Goal: Task Accomplishment & Management: Manage account settings

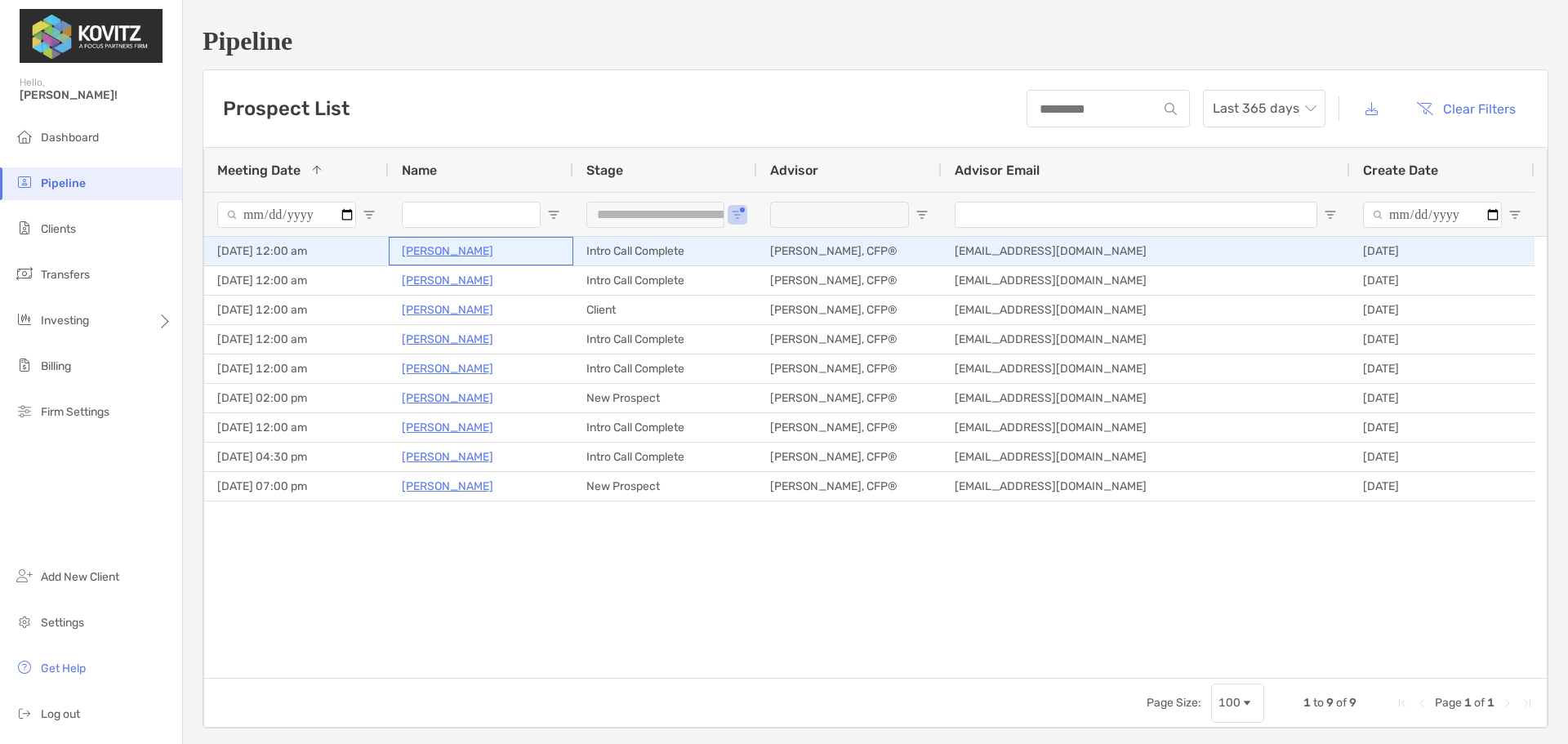
click at [451, 248] on p "[PERSON_NAME]" at bounding box center [447, 251] width 92 height 20
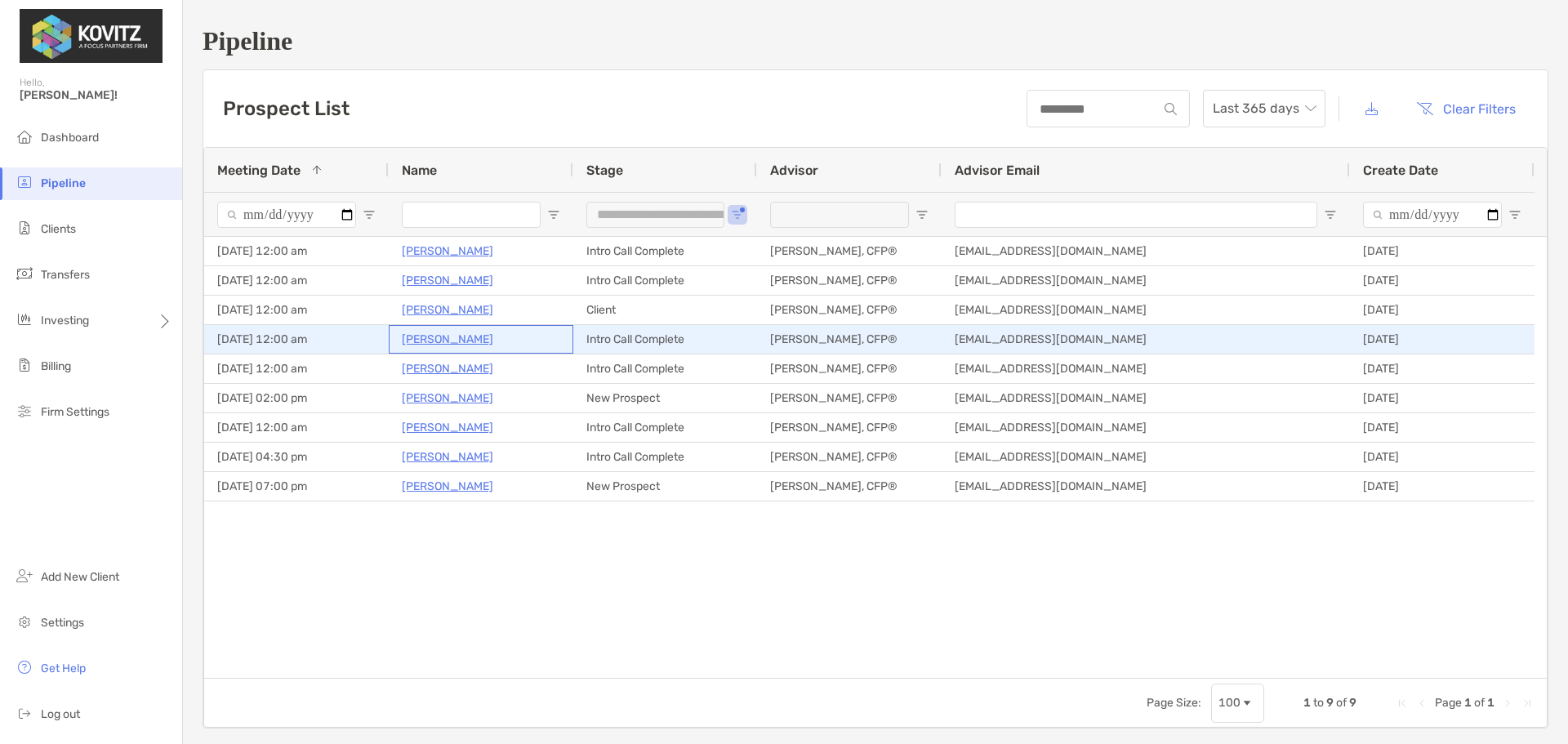
click at [427, 341] on p "[PERSON_NAME]" at bounding box center [447, 339] width 92 height 20
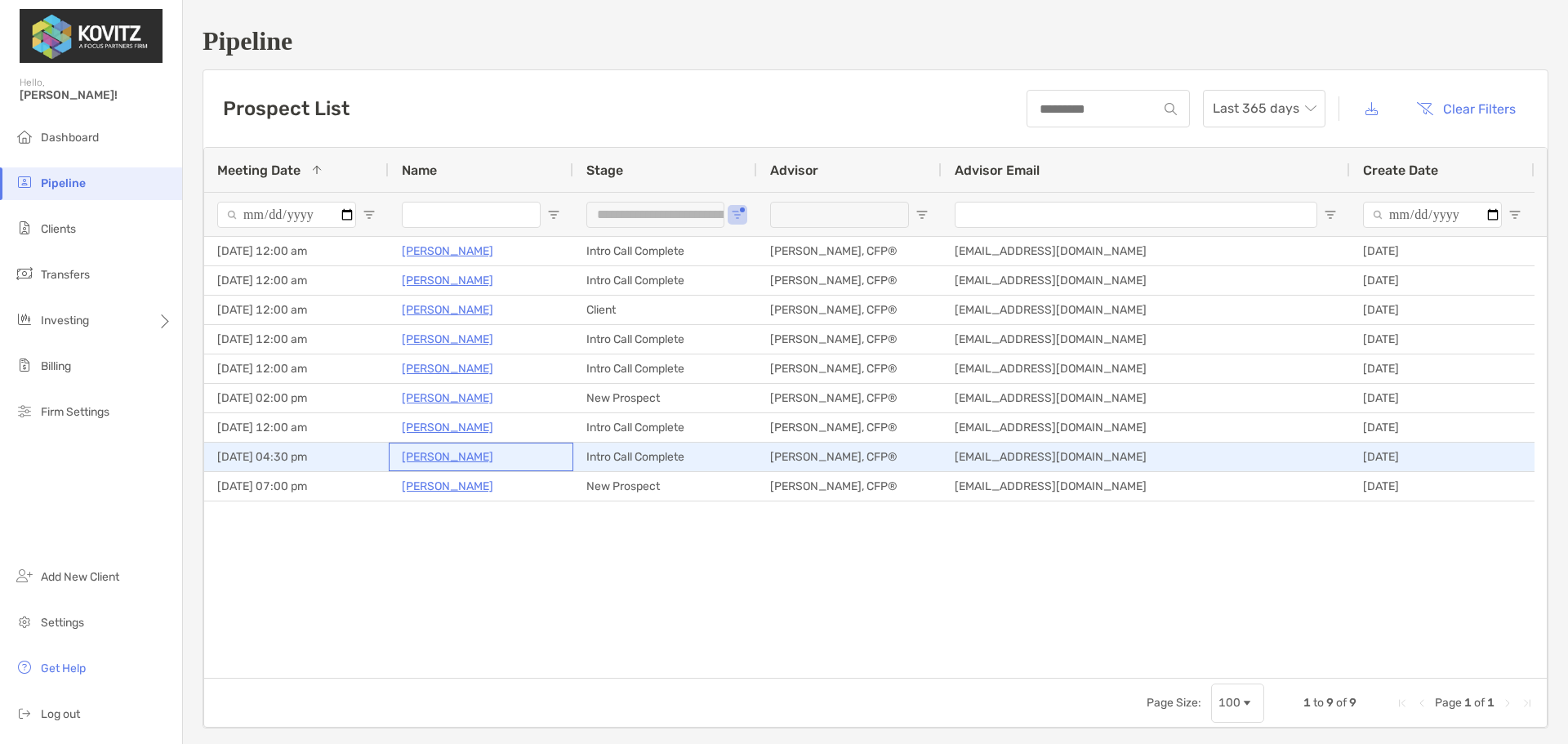
click at [454, 455] on p "Jennifer Levan" at bounding box center [447, 456] width 92 height 20
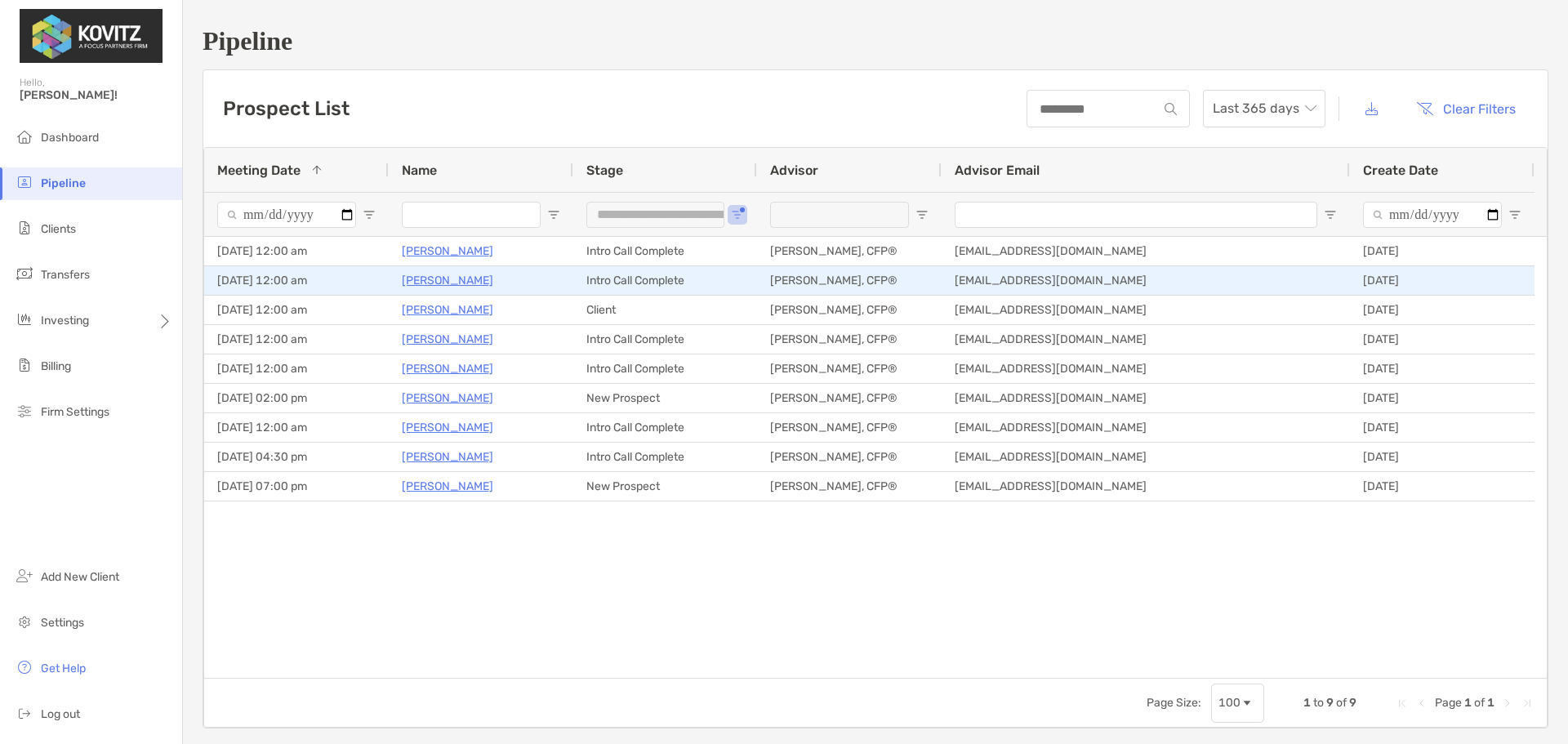
click at [434, 280] on p "Ireen Ullah" at bounding box center [447, 280] width 92 height 20
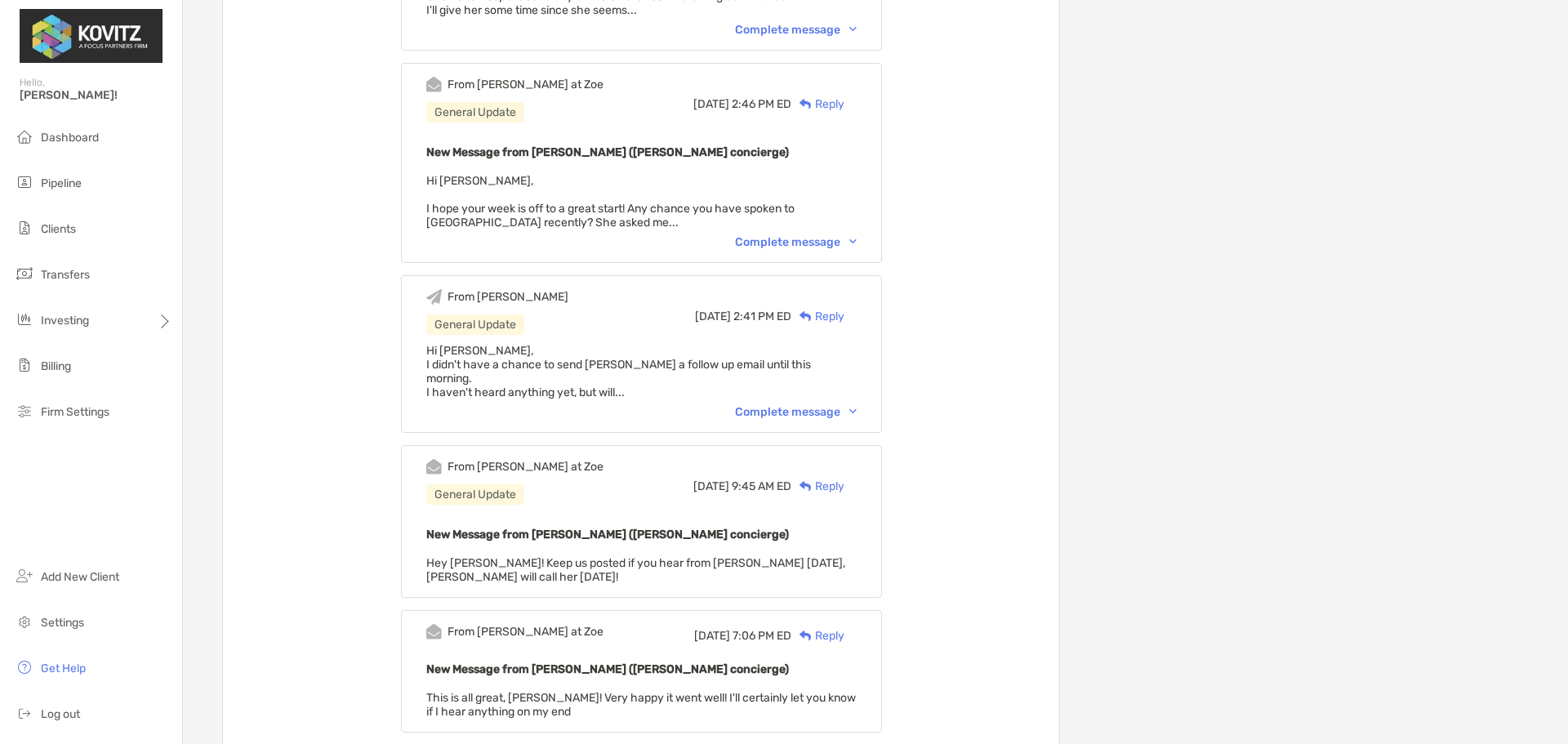
scroll to position [654, 0]
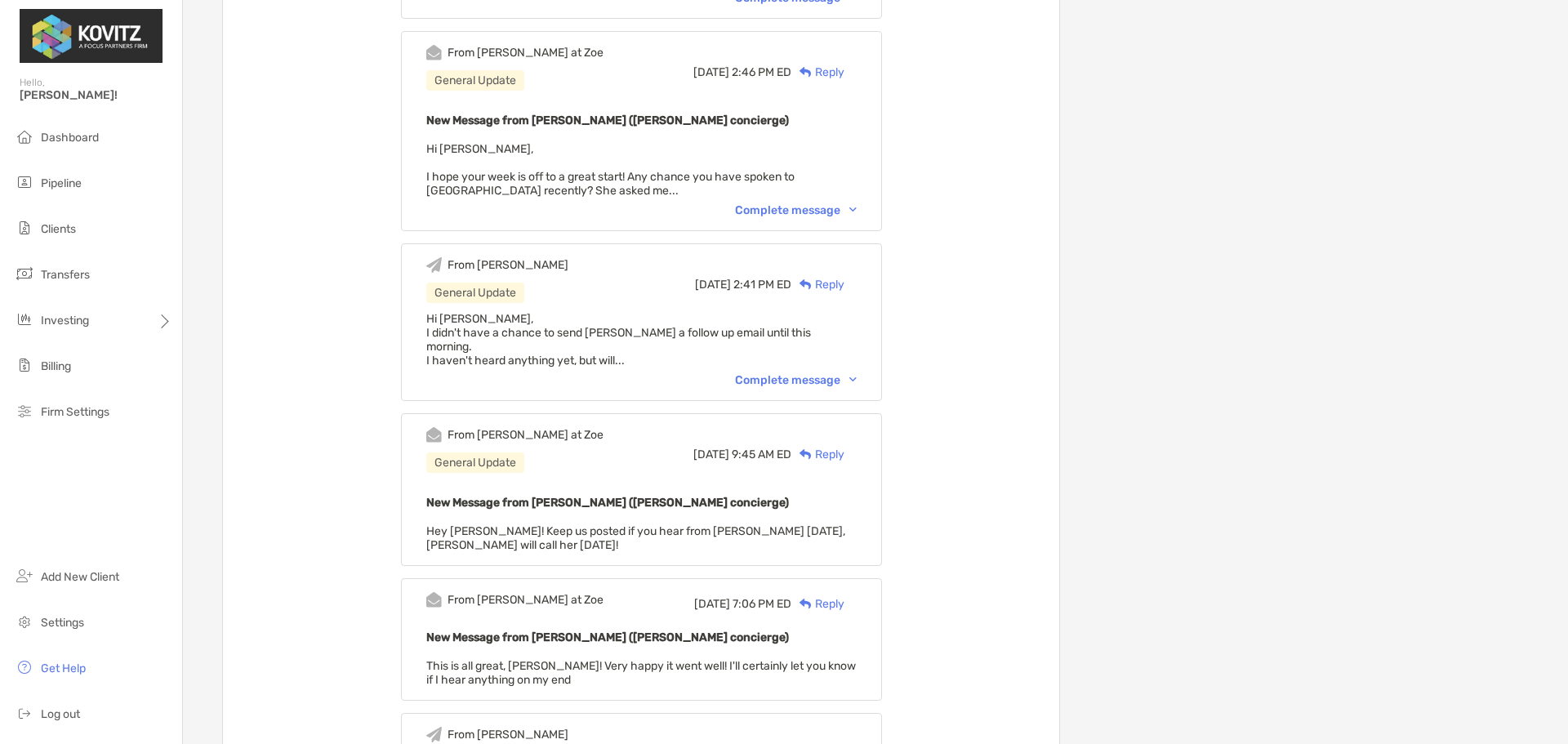
click at [841, 373] on div "Complete message" at bounding box center [796, 380] width 122 height 14
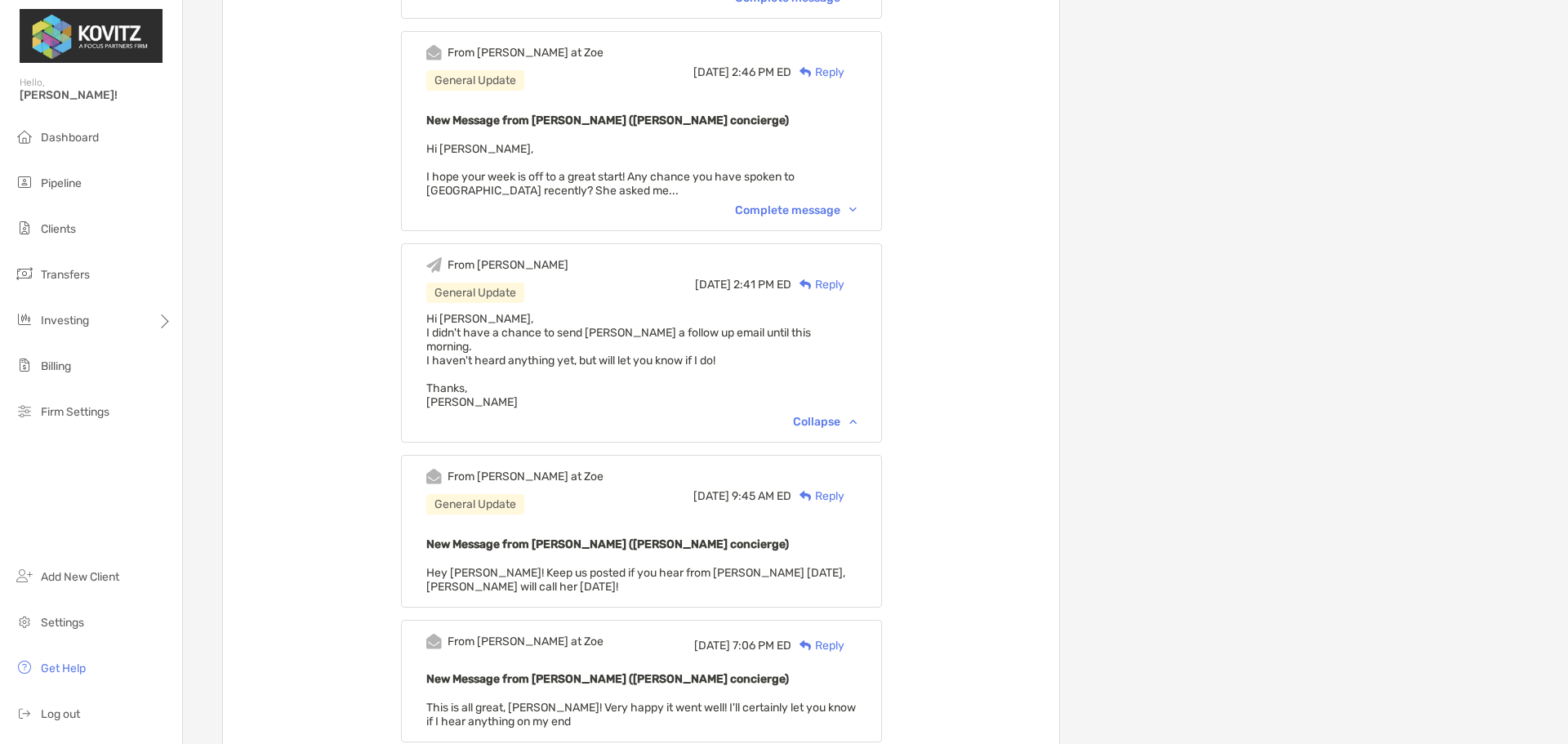
click at [838, 211] on div "Complete message" at bounding box center [796, 210] width 122 height 14
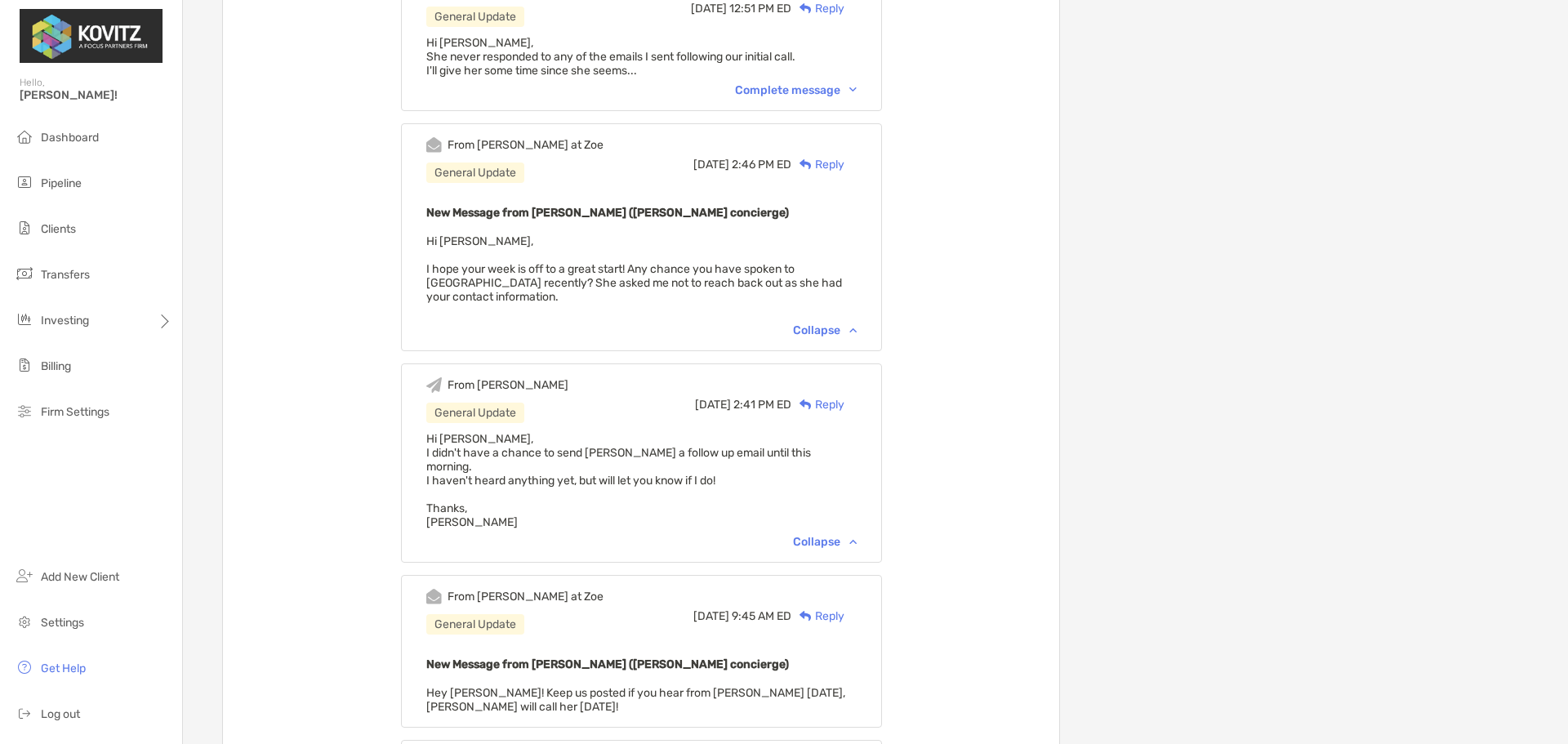
scroll to position [552, 0]
